Goal: Check status: Check status

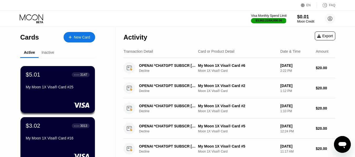
click at [49, 59] on div "$5.01 ● ● ● ● 3147 My Moon 1X Visa® Card #25 $3.02 ● ● ● ● 3013 My Moon 1X Visa…" at bounding box center [57, 116] width 75 height 117
click at [48, 54] on div "Inactive" at bounding box center [47, 52] width 13 height 4
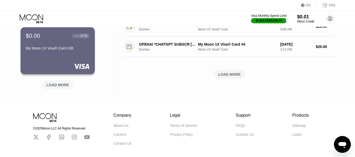
scroll to position [263, 0]
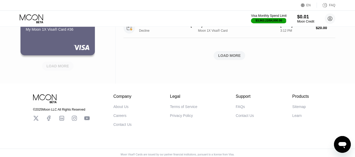
click at [60, 67] on div "LOAD MORE" at bounding box center [57, 66] width 23 height 5
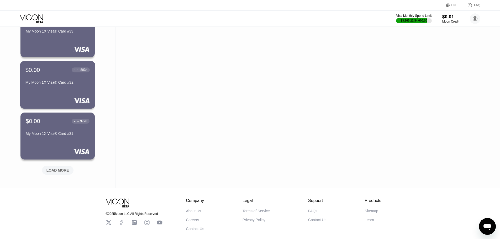
scroll to position [420, 0]
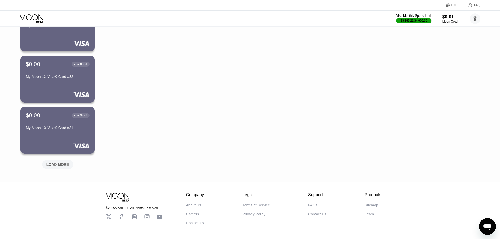
click at [60, 168] on div "LOAD MORE" at bounding box center [58, 164] width 32 height 9
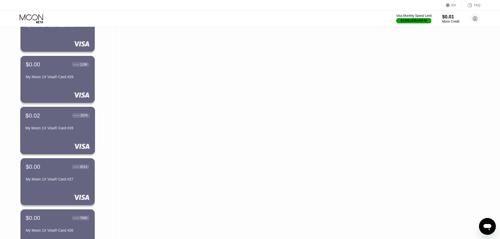
scroll to position [657, 0]
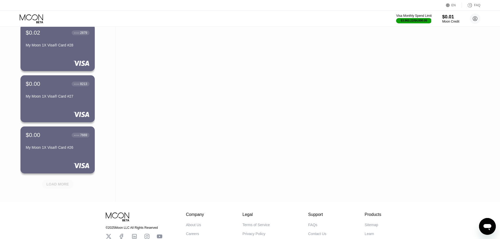
click at [55, 182] on div "LOAD MORE" at bounding box center [57, 184] width 23 height 5
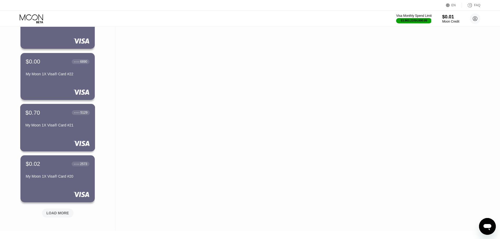
scroll to position [893, 0]
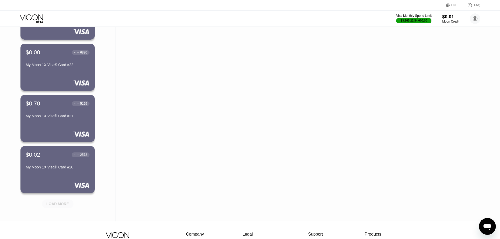
click at [56, 200] on div "LOAD MORE" at bounding box center [57, 202] width 39 height 11
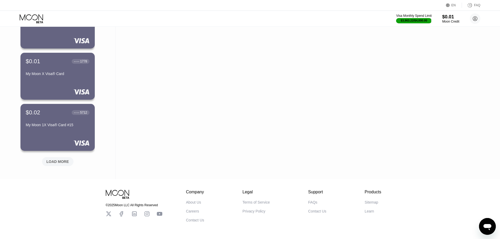
scroll to position [1193, 0]
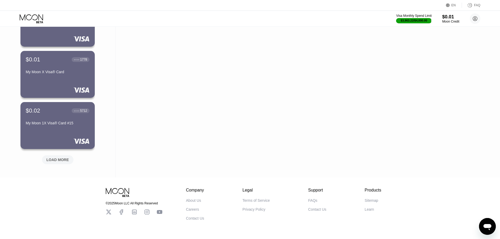
click at [49, 160] on div "LOAD MORE" at bounding box center [57, 160] width 23 height 5
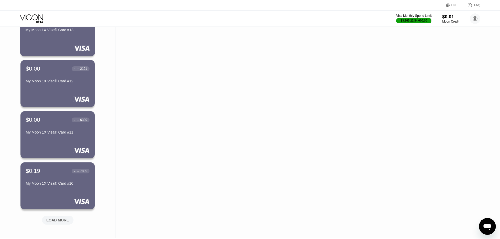
scroll to position [1456, 0]
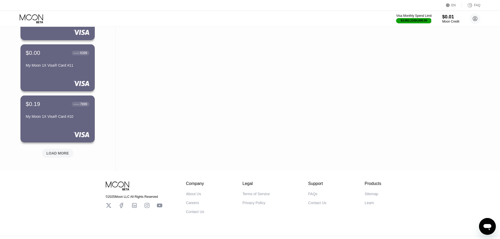
click at [53, 152] on div "LOAD MORE" at bounding box center [57, 153] width 23 height 5
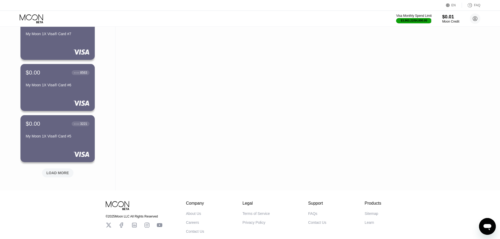
scroll to position [1718, 0]
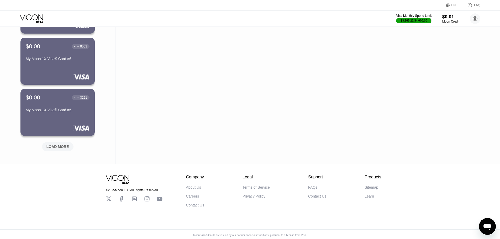
click at [56, 146] on div "LOAD MORE" at bounding box center [57, 146] width 23 height 5
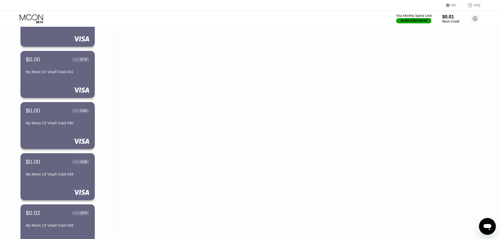
scroll to position [1148, 0]
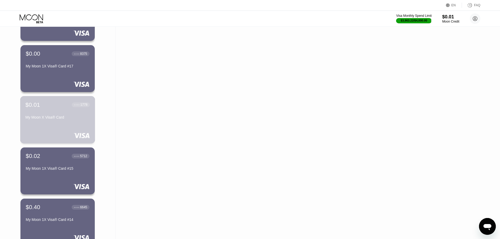
click at [78, 114] on div "$0.01 ● ● ● ● 1778 My Moon X Visa® Card" at bounding box center [57, 111] width 64 height 20
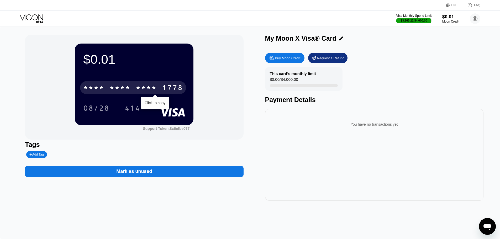
click at [151, 92] on div "* * * *" at bounding box center [146, 88] width 21 height 8
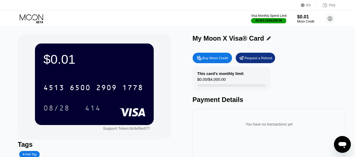
click at [109, 96] on div "[CREDIT_CARD_NUMBER] 08/28 414" at bounding box center [94, 92] width 102 height 31
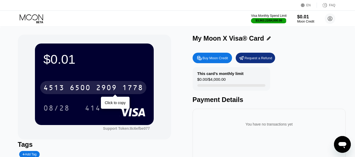
click at [108, 91] on div "2909" at bounding box center [106, 88] width 21 height 8
